Goal: Go to known website: Access a specific website the user already knows

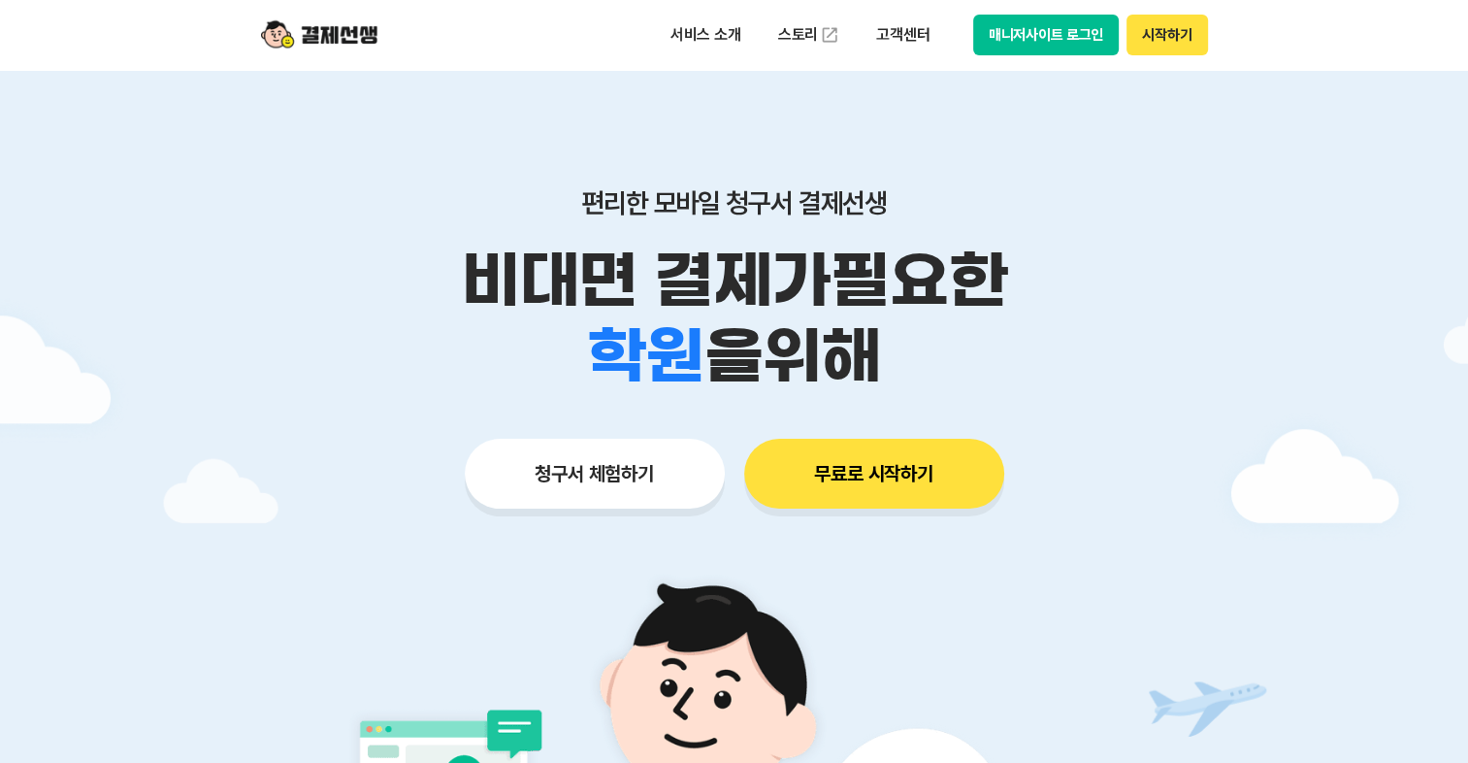
click at [1169, 50] on button "시작하기" at bounding box center [1167, 35] width 81 height 41
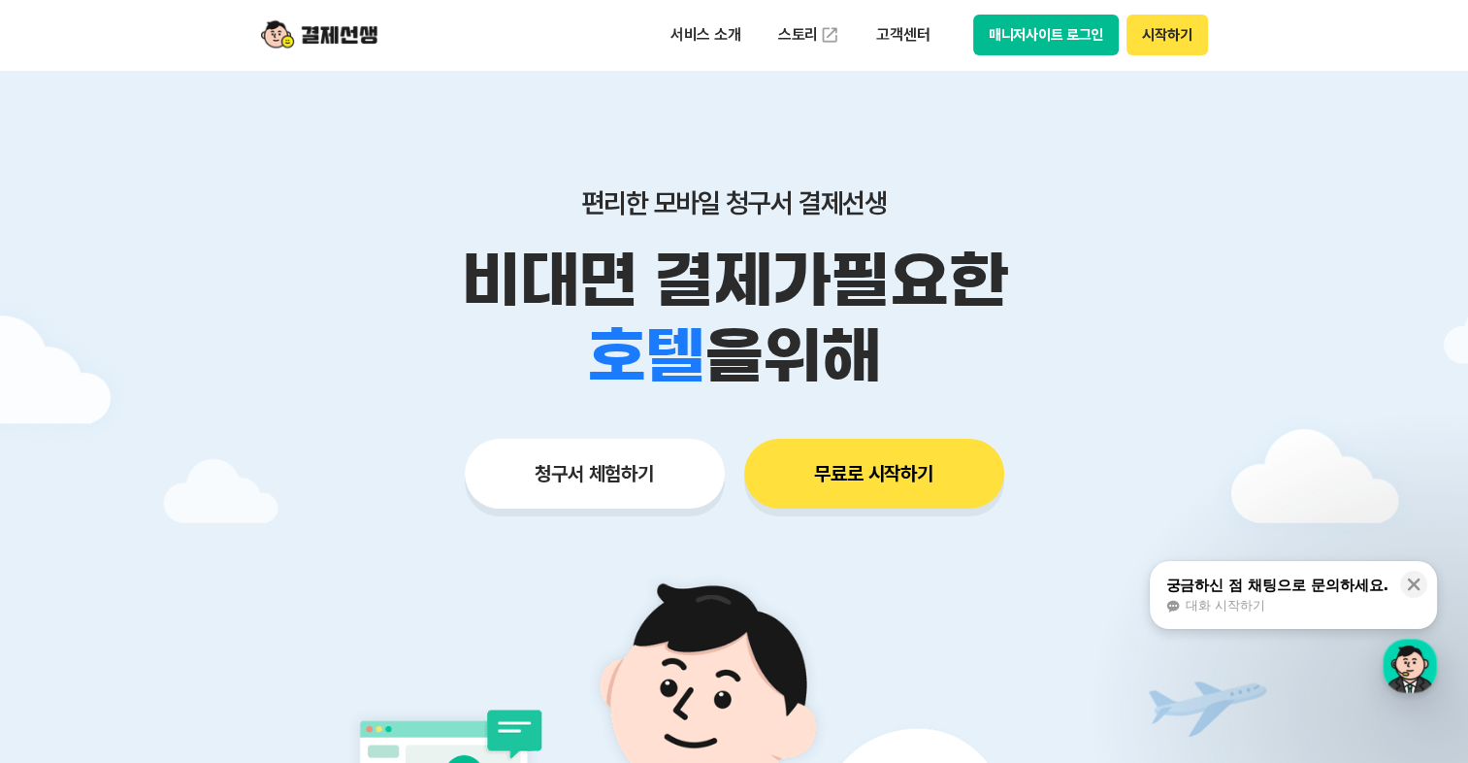
click at [374, 61] on div "서비스 소개 스토리 고객센터 매니저사이트 로그인 시작하기" at bounding box center [735, 35] width 994 height 70
click at [343, 40] on img at bounding box center [319, 34] width 116 height 37
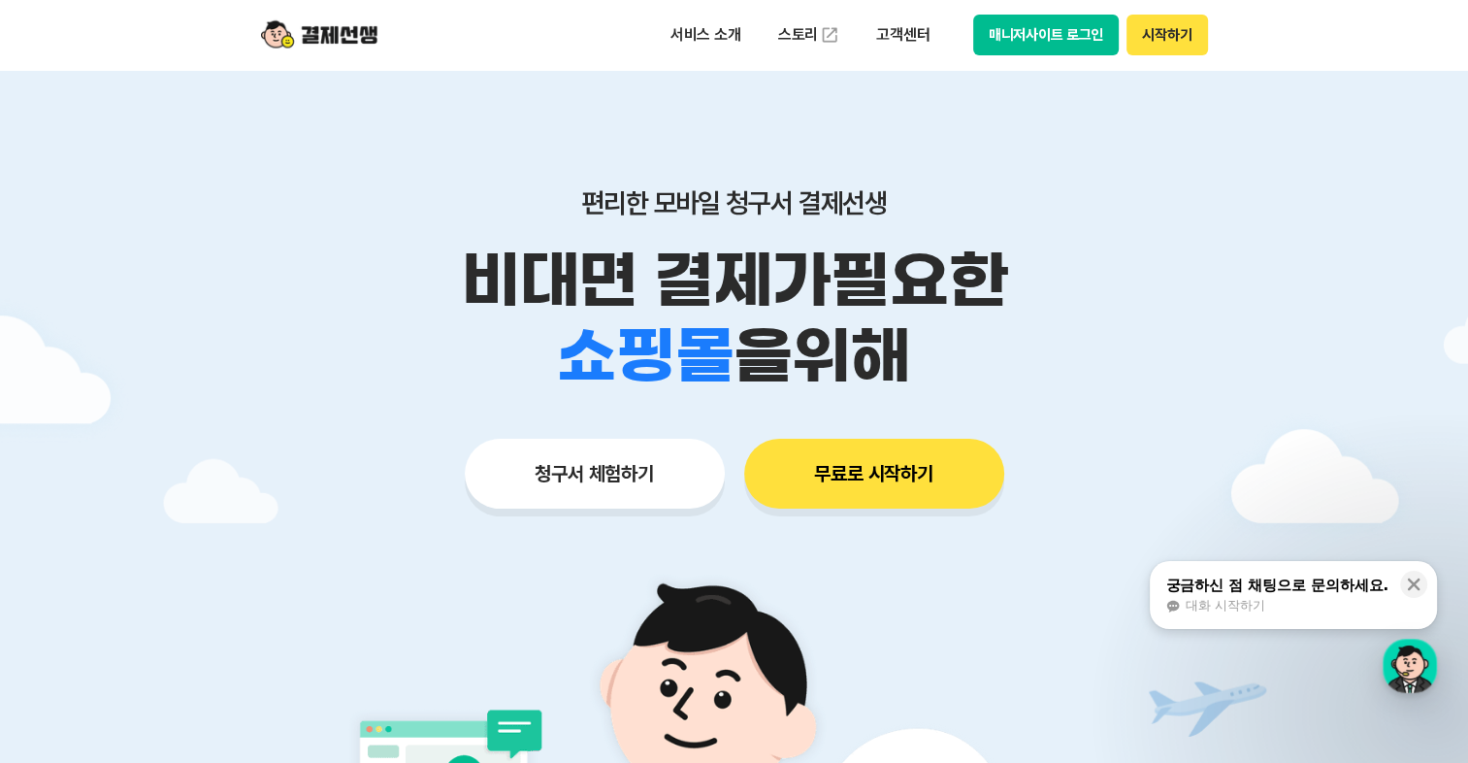
click at [1084, 36] on button "매니저사이트 로그인" at bounding box center [1046, 35] width 147 height 41
